Goal: Book appointment/travel/reservation

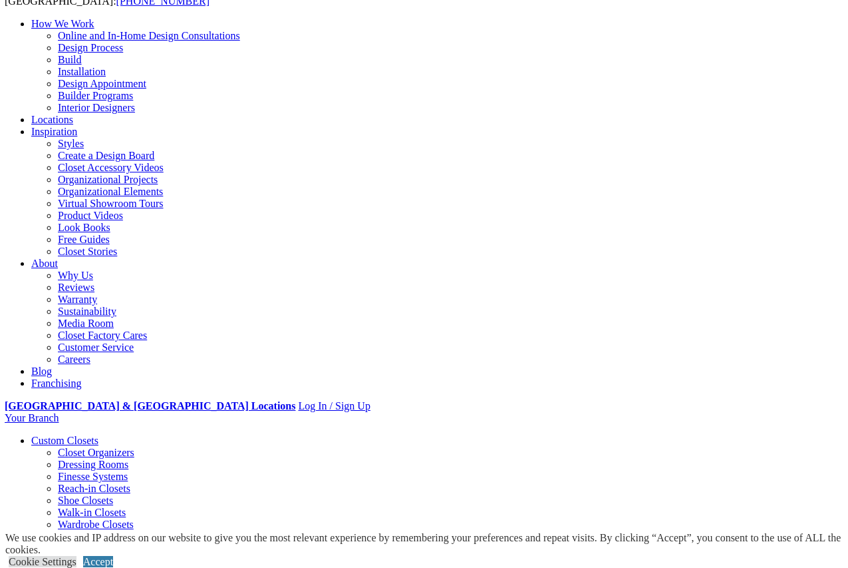
scroll to position [109, 1]
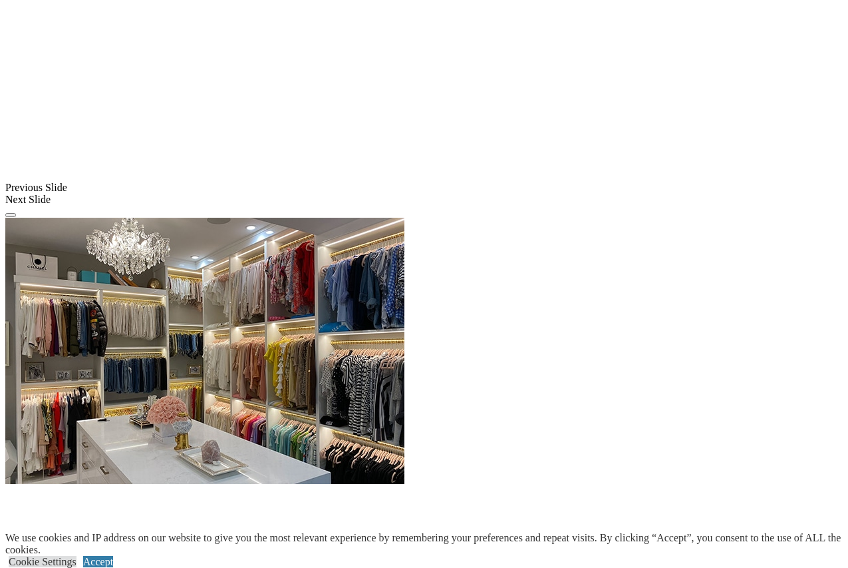
scroll to position [1040, 0]
